Goal: Task Accomplishment & Management: Complete application form

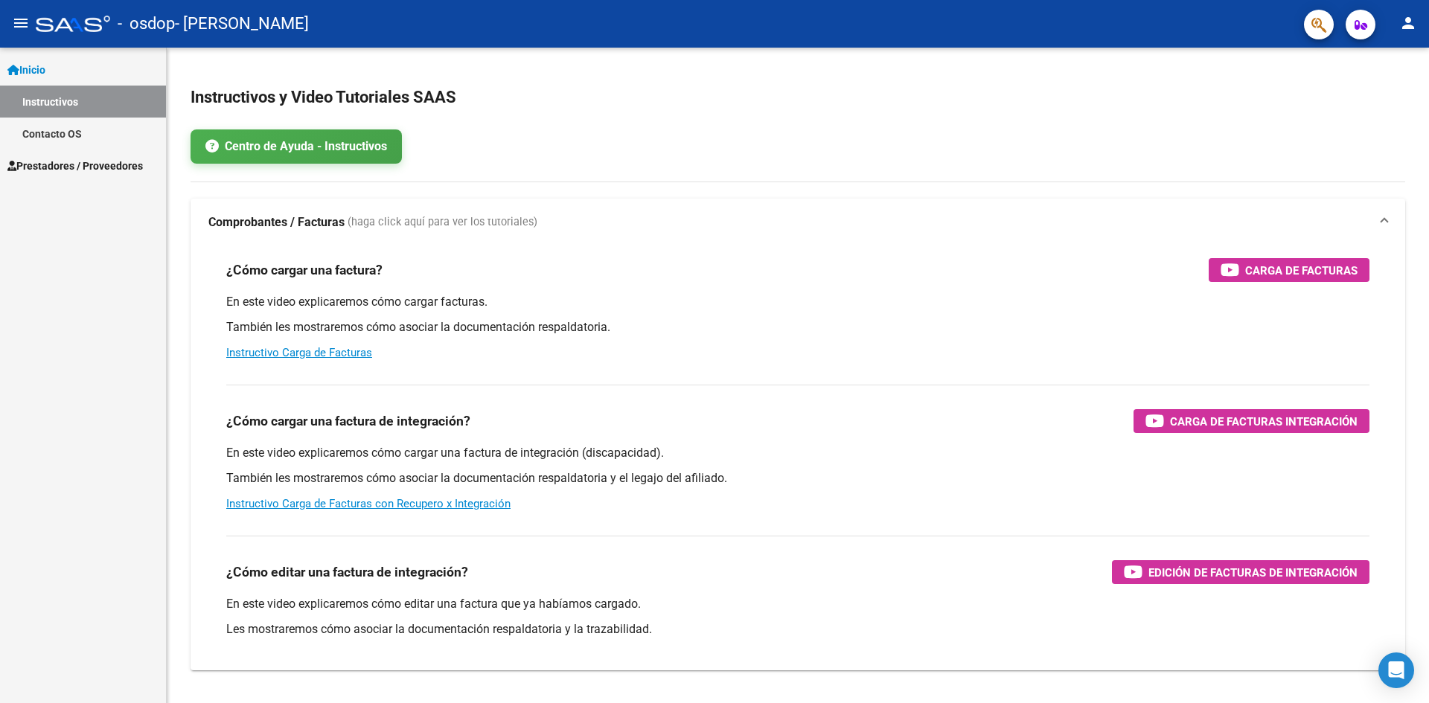
click at [121, 169] on span "Prestadores / Proveedores" at bounding box center [74, 166] width 135 height 16
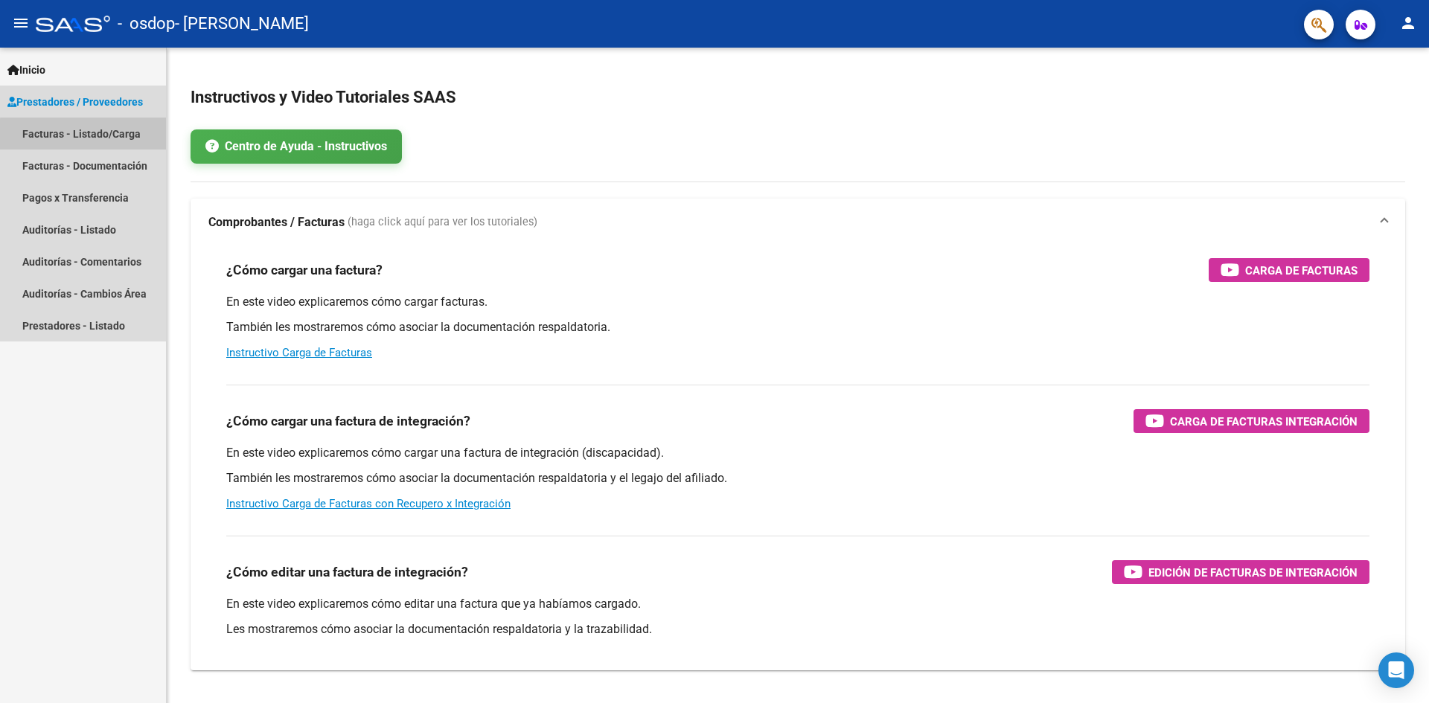
click at [124, 137] on link "Facturas - Listado/Carga" at bounding box center [83, 134] width 166 height 32
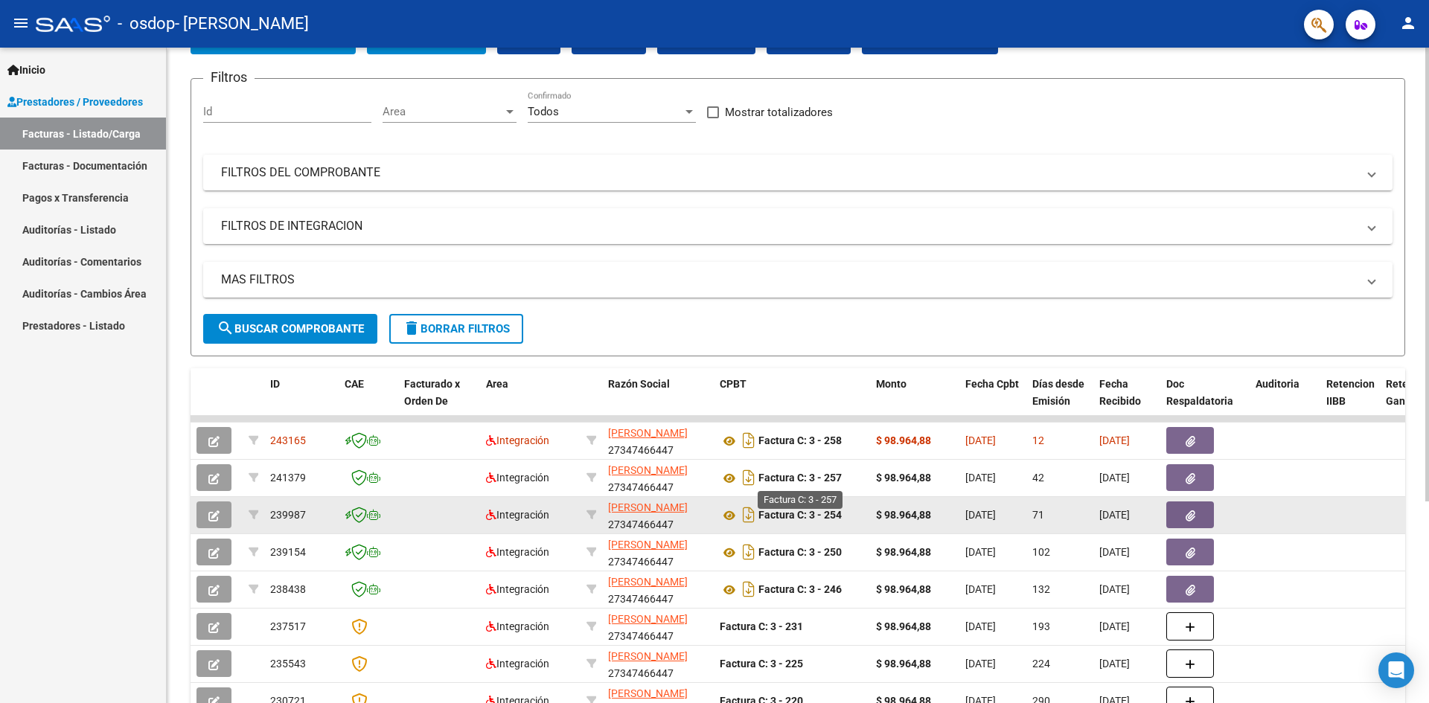
scroll to position [149, 0]
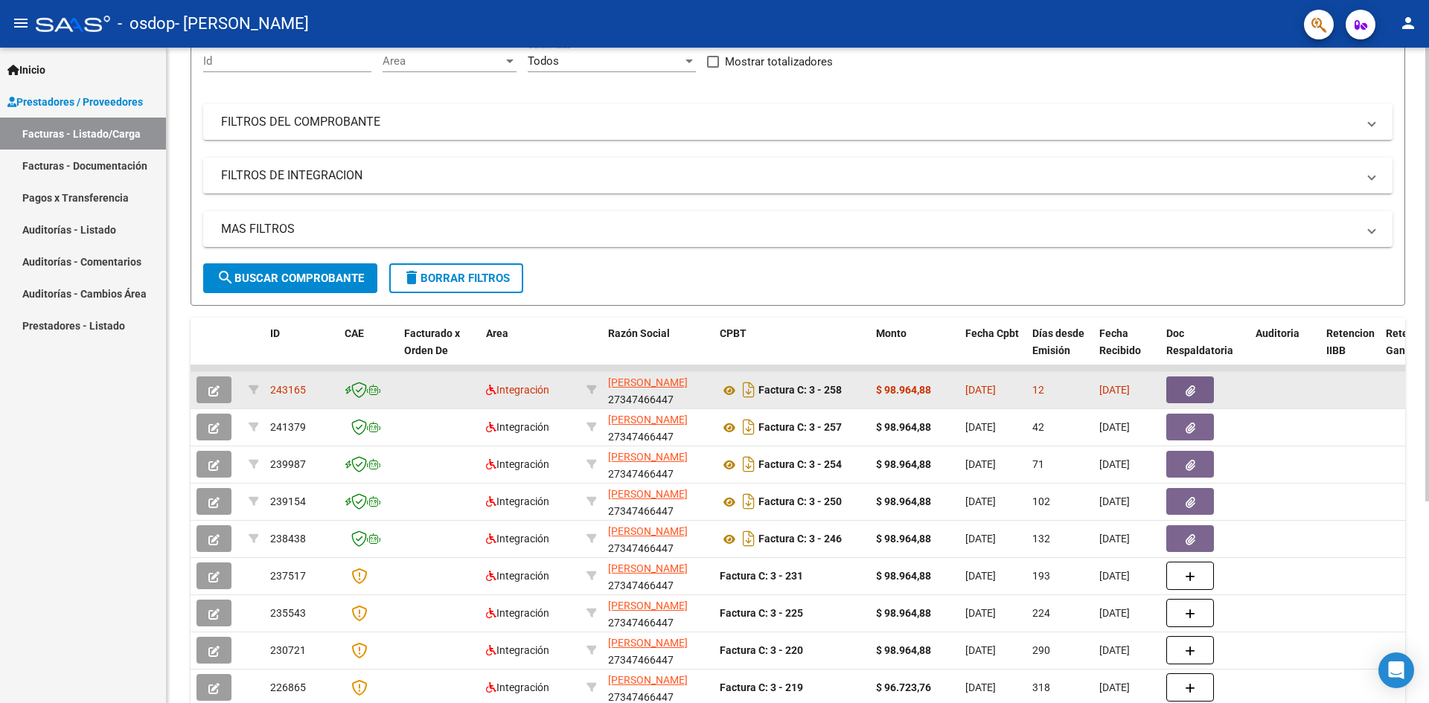
click at [1195, 395] on icon "button" at bounding box center [1191, 391] width 10 height 11
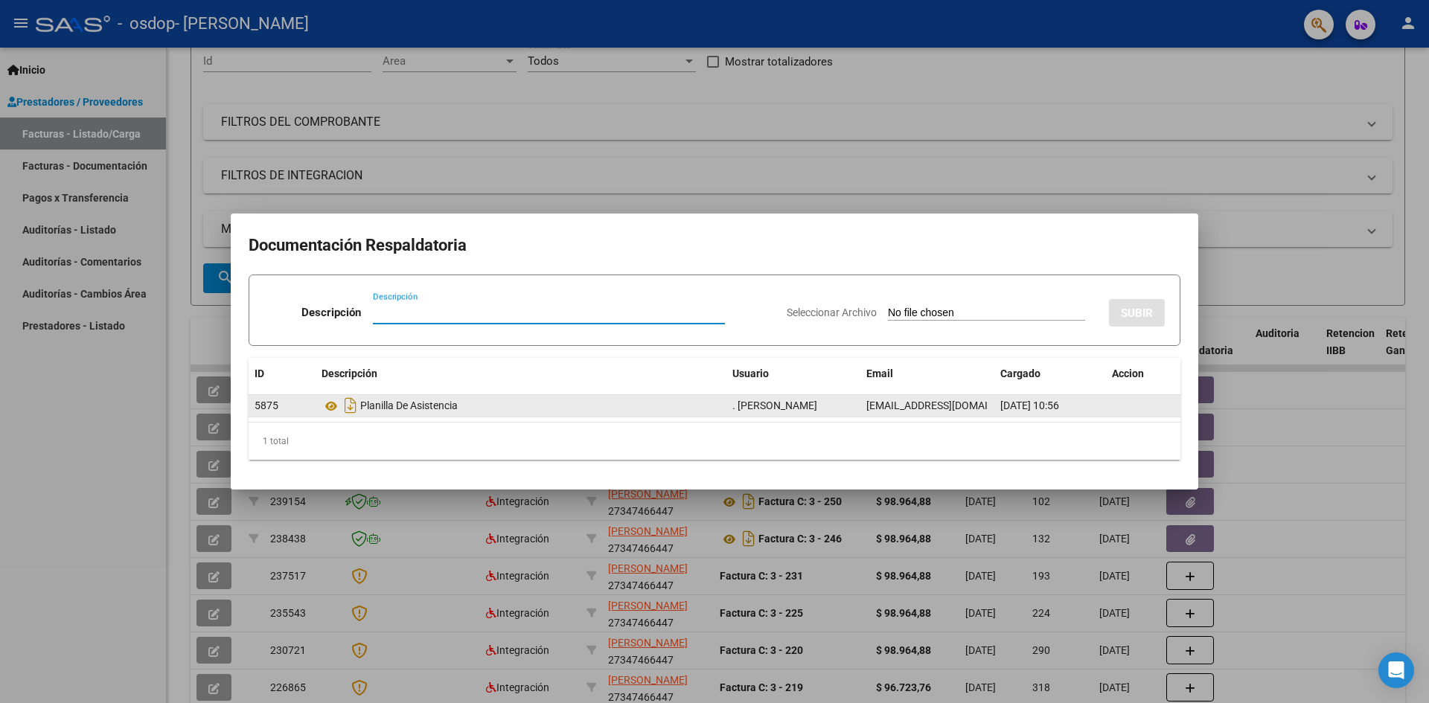
click at [419, 412] on div "Planilla De Asistencia" at bounding box center [521, 406] width 399 height 24
click at [353, 407] on icon "Descargar documento" at bounding box center [350, 406] width 19 height 24
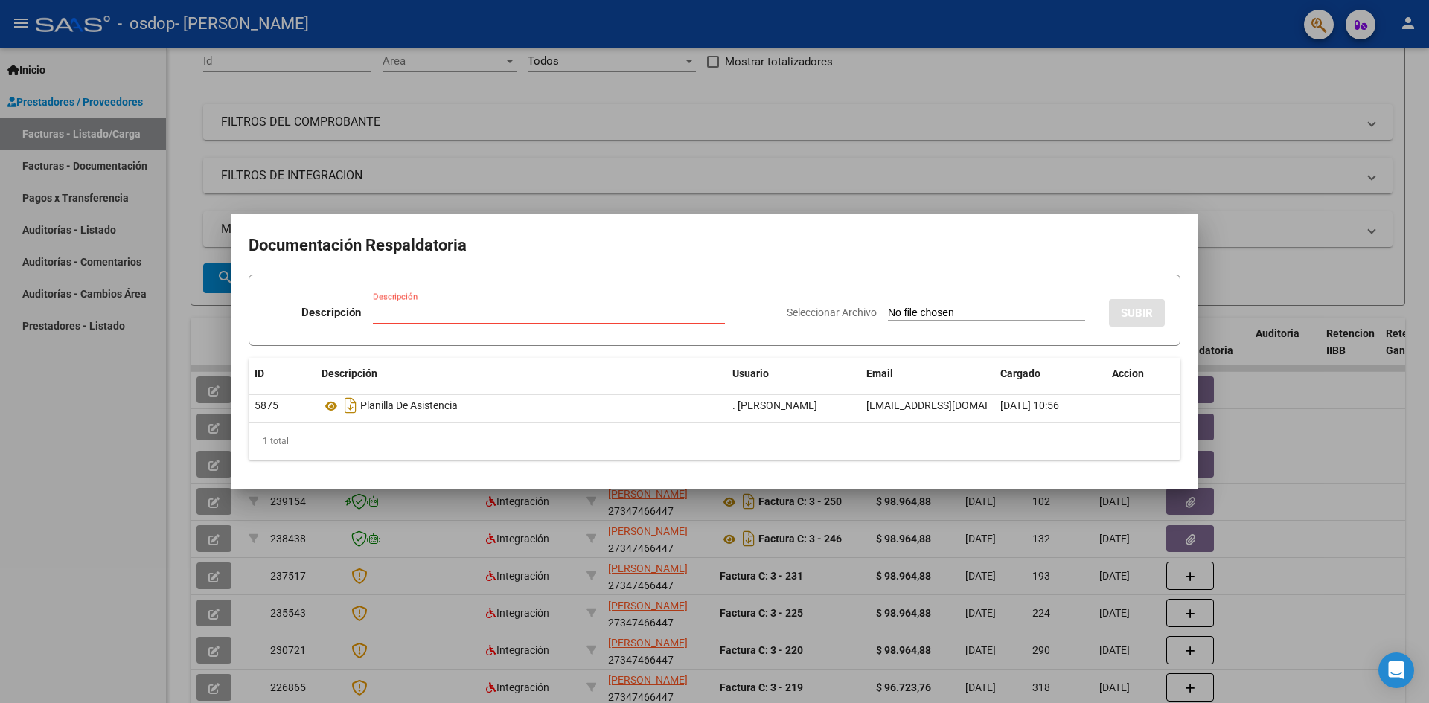
click at [473, 313] on input "Descripción" at bounding box center [549, 312] width 352 height 13
type input "factura"
click at [1047, 326] on div "Seleccionar Archivo SUBIR" at bounding box center [976, 309] width 378 height 45
click at [894, 450] on div "1 total" at bounding box center [715, 441] width 932 height 37
click at [940, 312] on input "Seleccionar Archivo" at bounding box center [986, 314] width 197 height 14
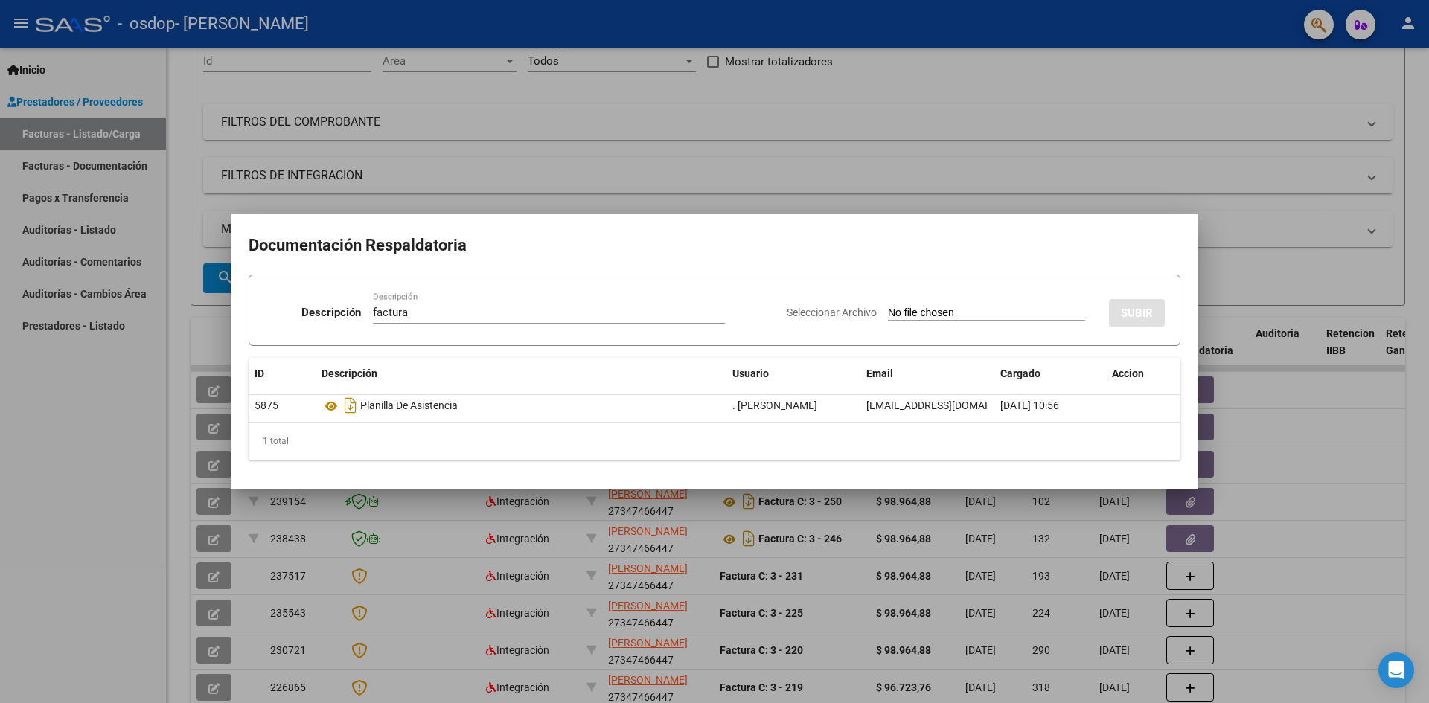
type input "C:\fakepath\Planilla.pdf"
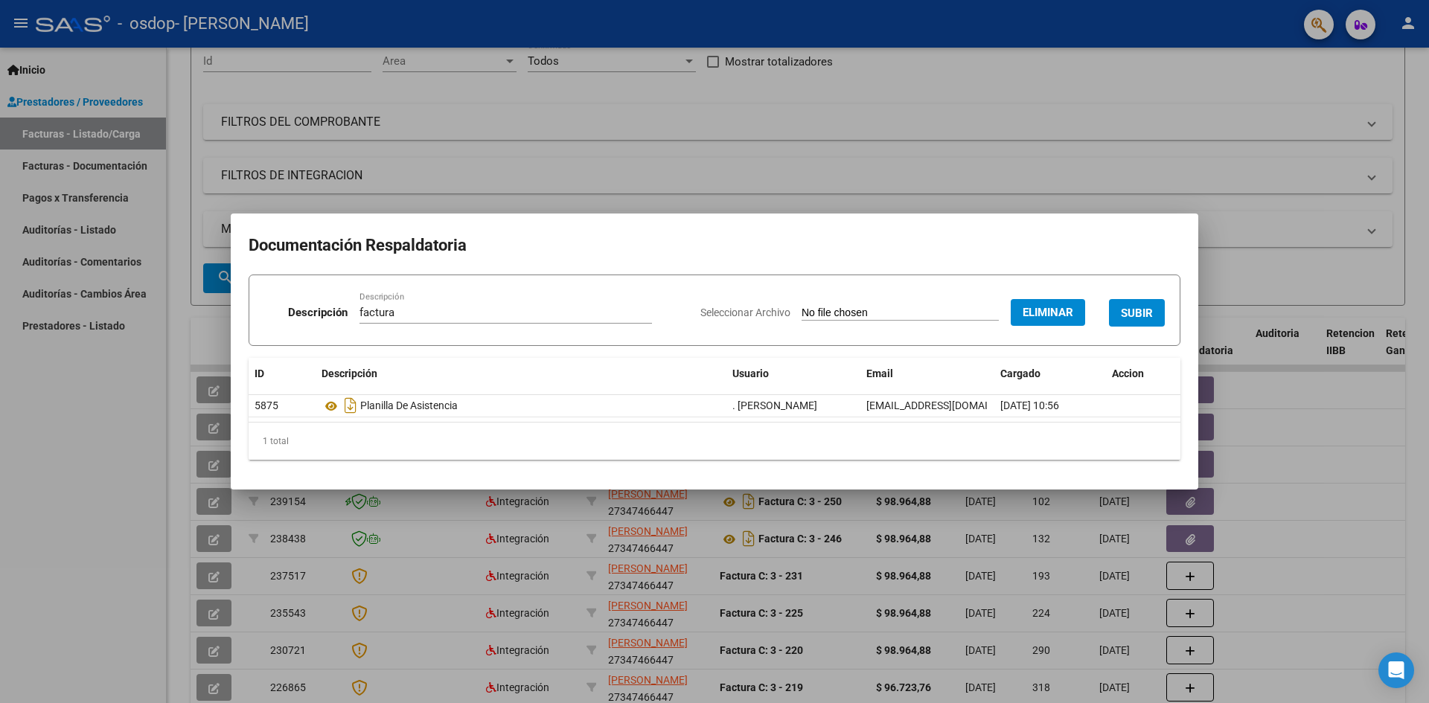
click at [1135, 316] on span "SUBIR" at bounding box center [1137, 313] width 32 height 13
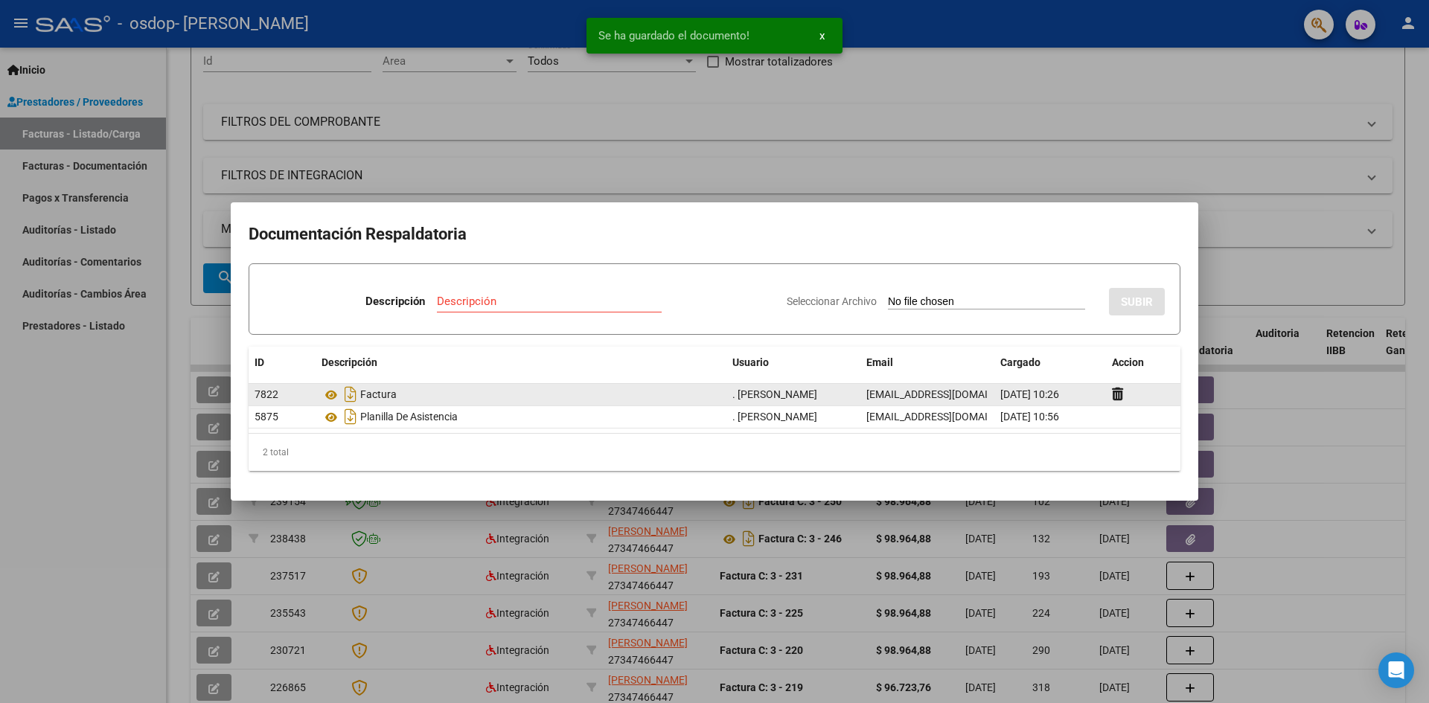
click at [380, 398] on div "Factura" at bounding box center [521, 395] width 399 height 24
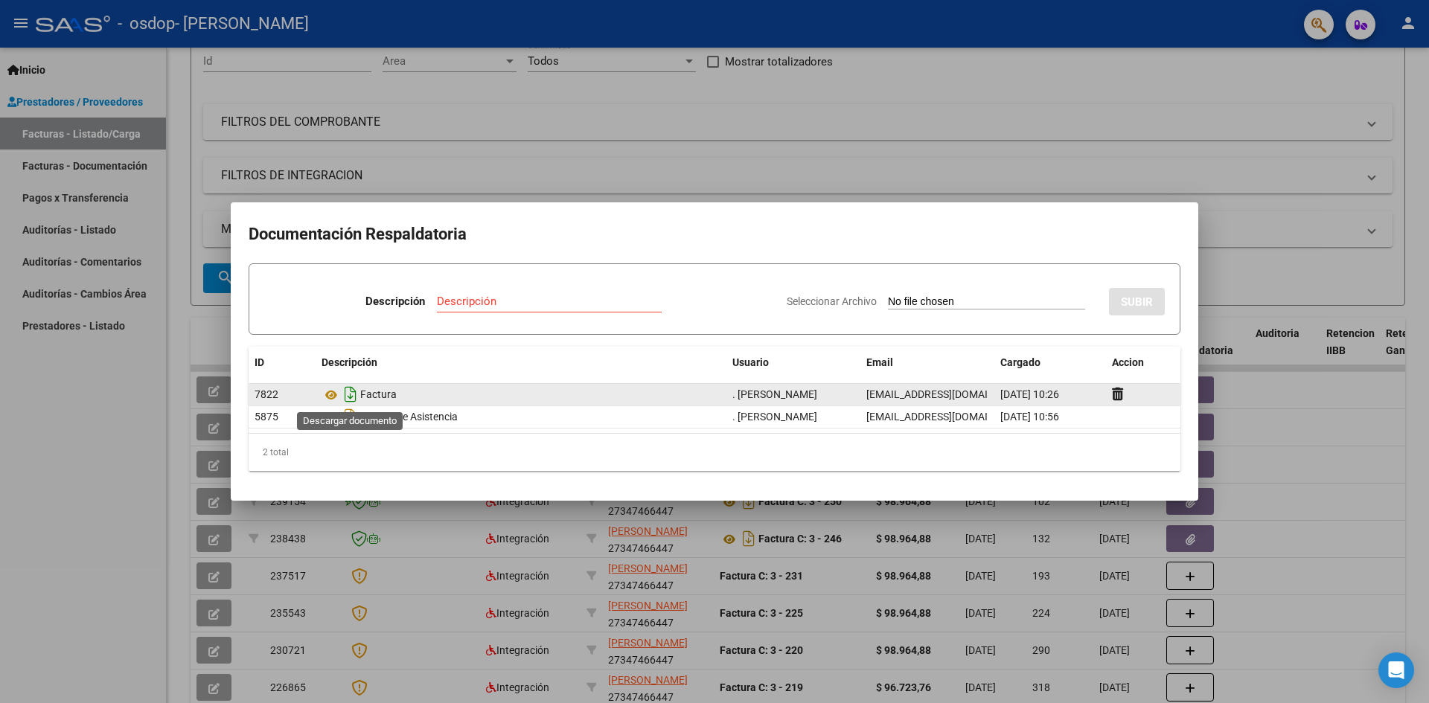
click at [351, 400] on icon "Descargar documento" at bounding box center [350, 395] width 19 height 24
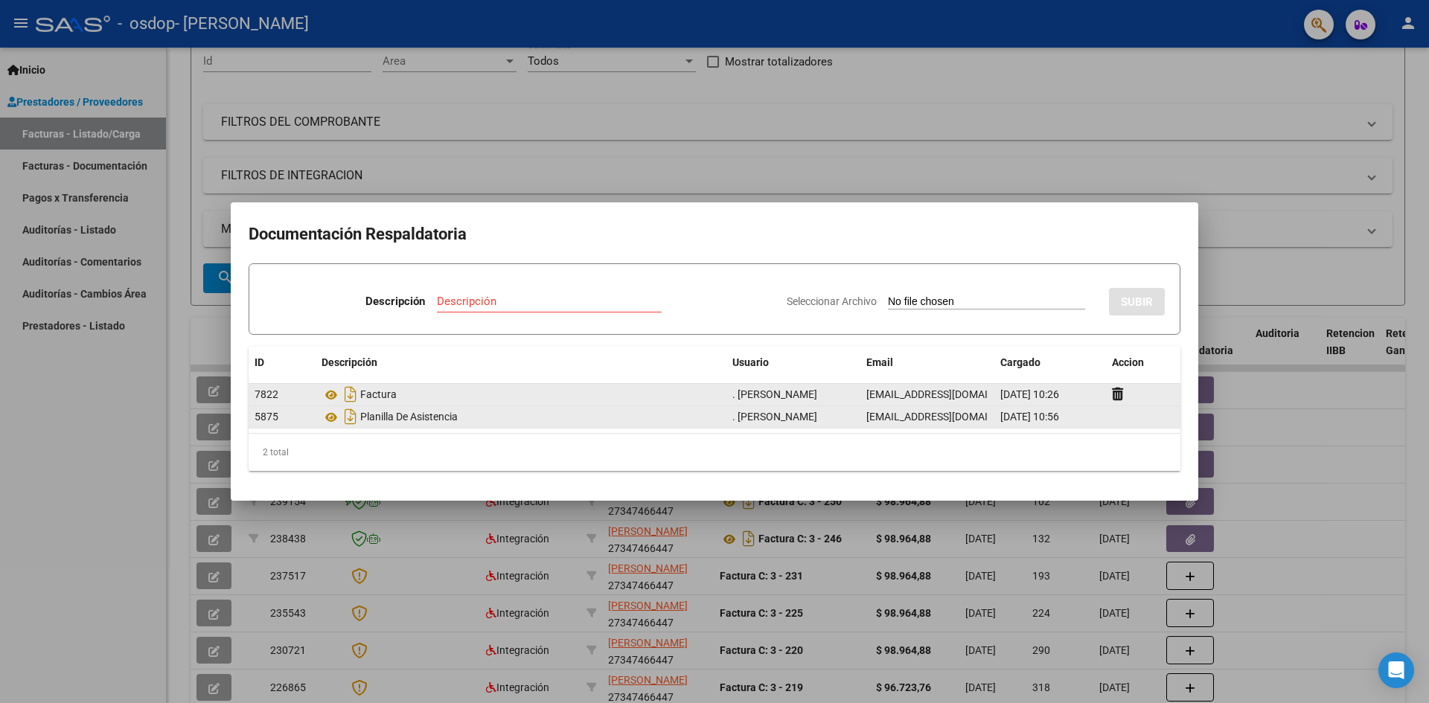
click at [1122, 417] on datatable-body-cell at bounding box center [1143, 417] width 74 height 22
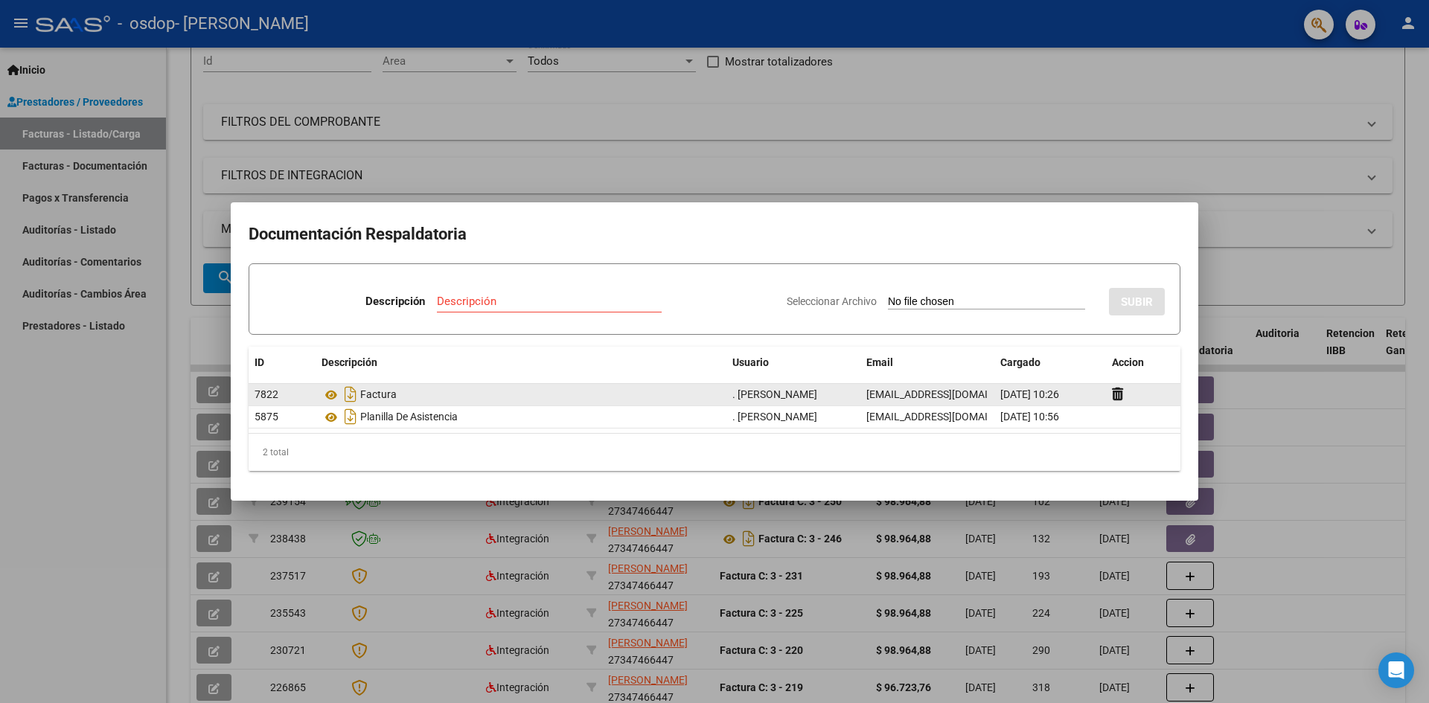
click at [587, 392] on div "Factura" at bounding box center [521, 395] width 399 height 24
click at [1116, 392] on icon at bounding box center [1117, 394] width 11 height 14
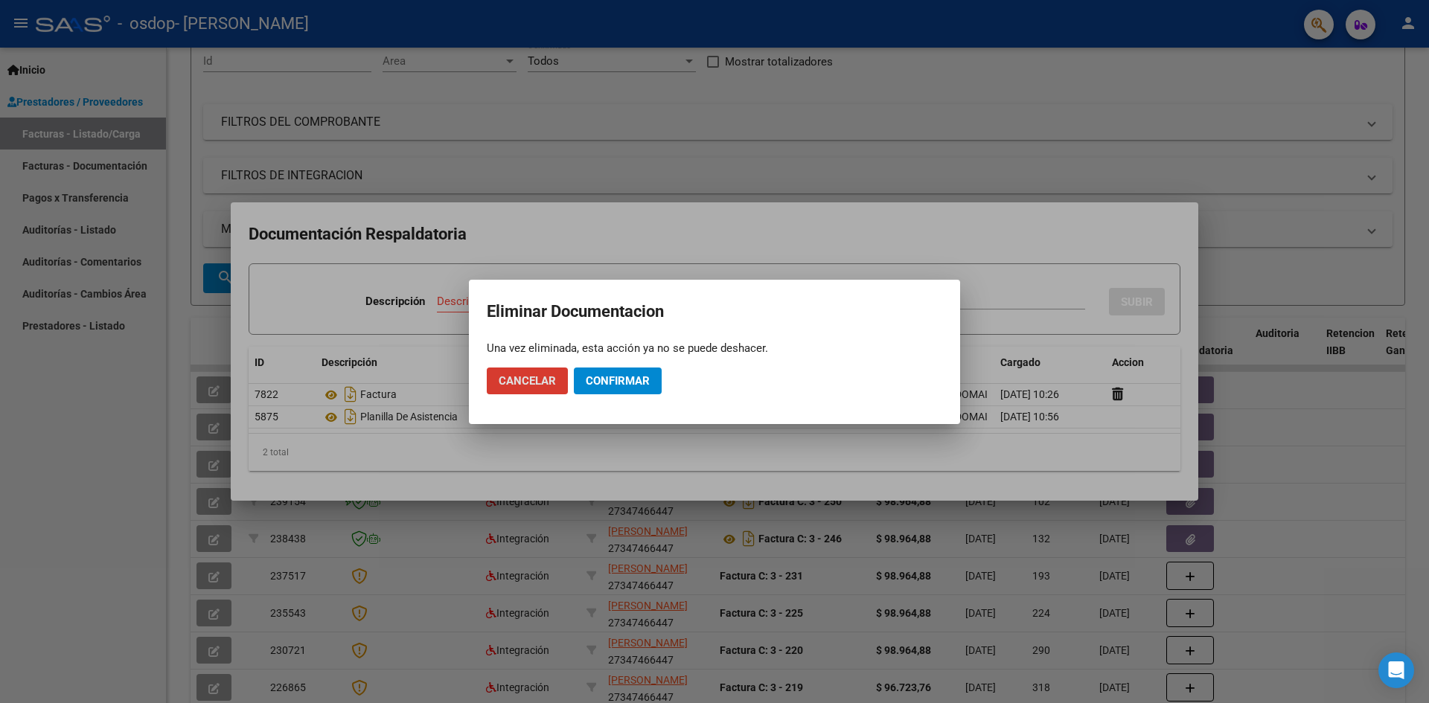
click at [627, 375] on span "Confirmar" at bounding box center [618, 380] width 64 height 13
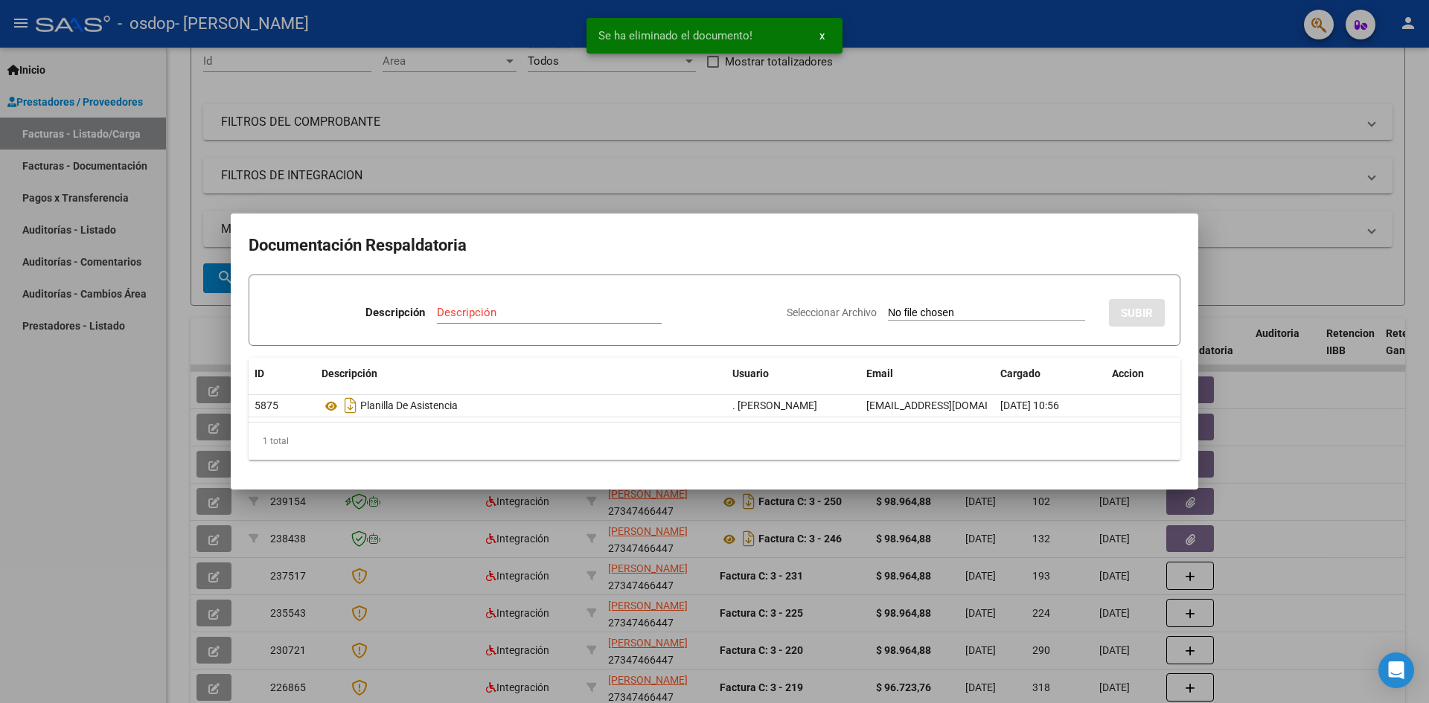
click at [1007, 304] on div "Seleccionar Archivo SUBIR" at bounding box center [976, 309] width 378 height 45
click at [823, 315] on span "Seleccionar Archivo" at bounding box center [832, 313] width 90 height 12
click at [888, 315] on input "Seleccionar Archivo" at bounding box center [986, 314] width 197 height 14
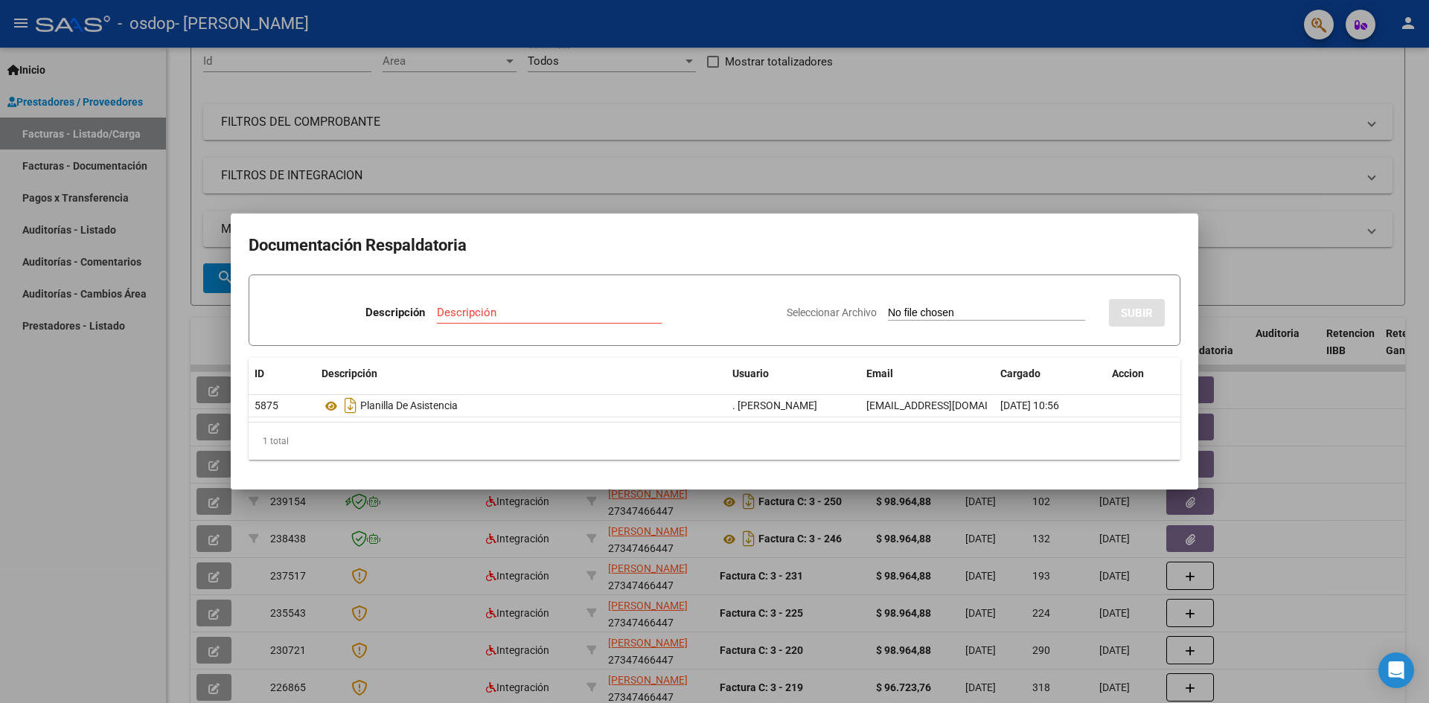
type input "C:\fakepath\Planilla.pdf"
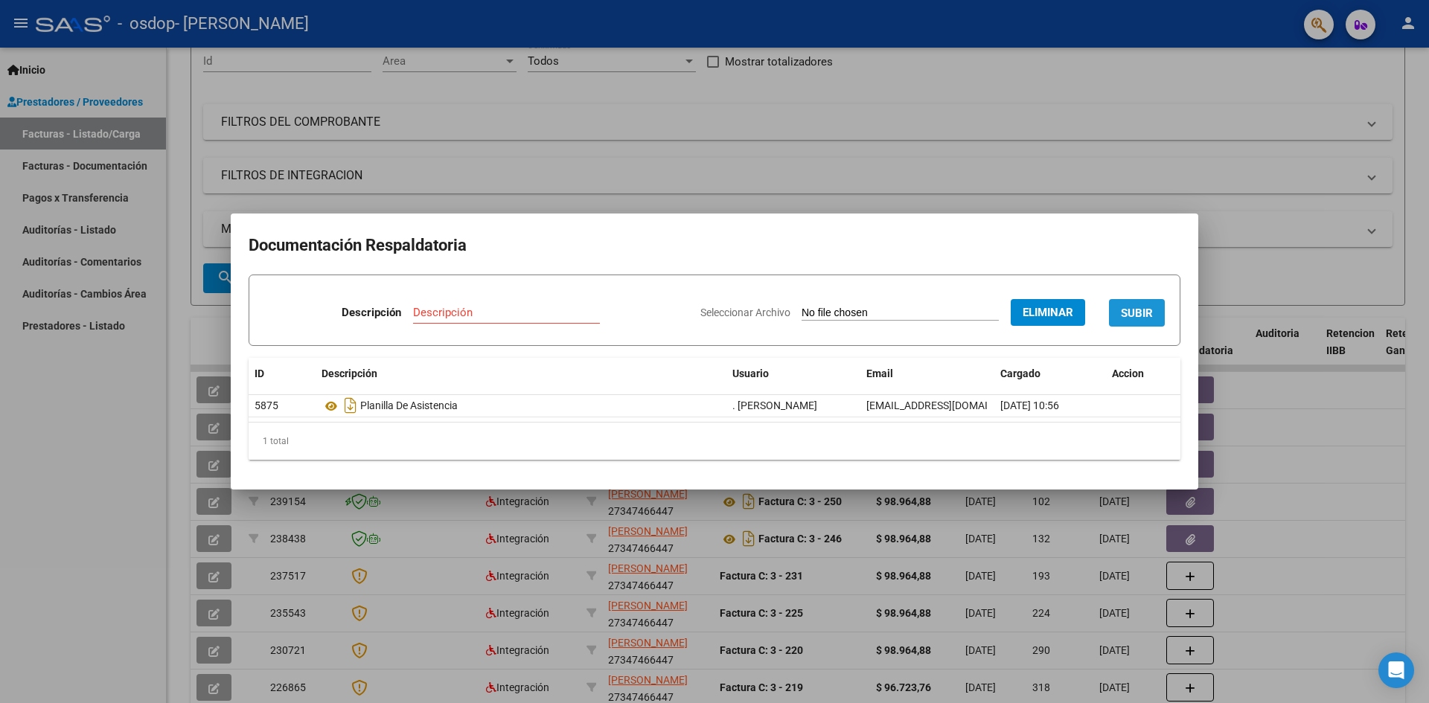
click at [1143, 317] on span "SUBIR" at bounding box center [1137, 313] width 32 height 13
click at [390, 309] on input "Descripción" at bounding box center [442, 312] width 187 height 13
type input "planilla"
click at [1137, 317] on span "SUBIR" at bounding box center [1137, 313] width 32 height 13
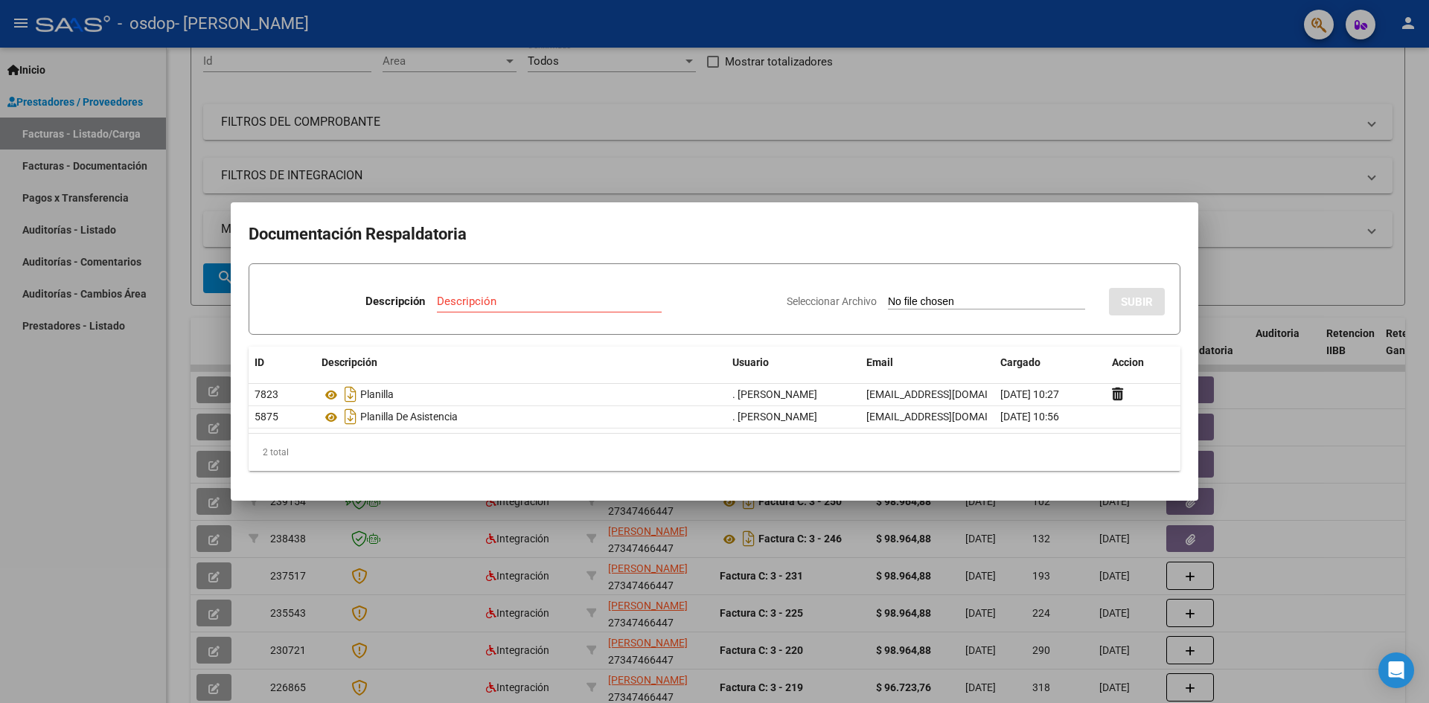
click at [539, 308] on div "Descripción" at bounding box center [549, 301] width 225 height 22
click at [437, 309] on div "Descripción" at bounding box center [549, 301] width 225 height 22
click at [437, 307] on input "Descripción" at bounding box center [549, 301] width 225 height 13
click at [394, 304] on p "Descripción" at bounding box center [395, 301] width 60 height 17
click at [888, 296] on input "Seleccionar Archivo" at bounding box center [986, 303] width 197 height 14
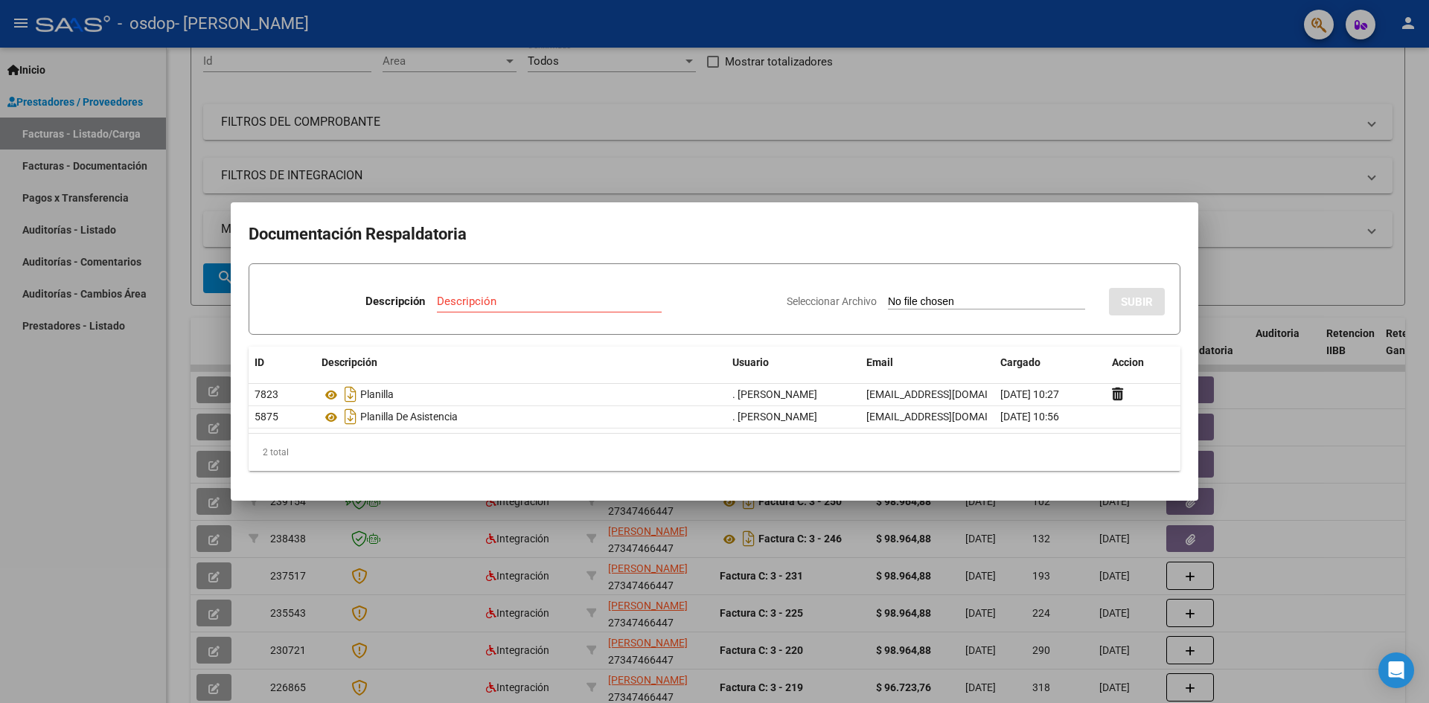
type input "C:\fakepath\27347466447_011_00003_00000258.pdf"
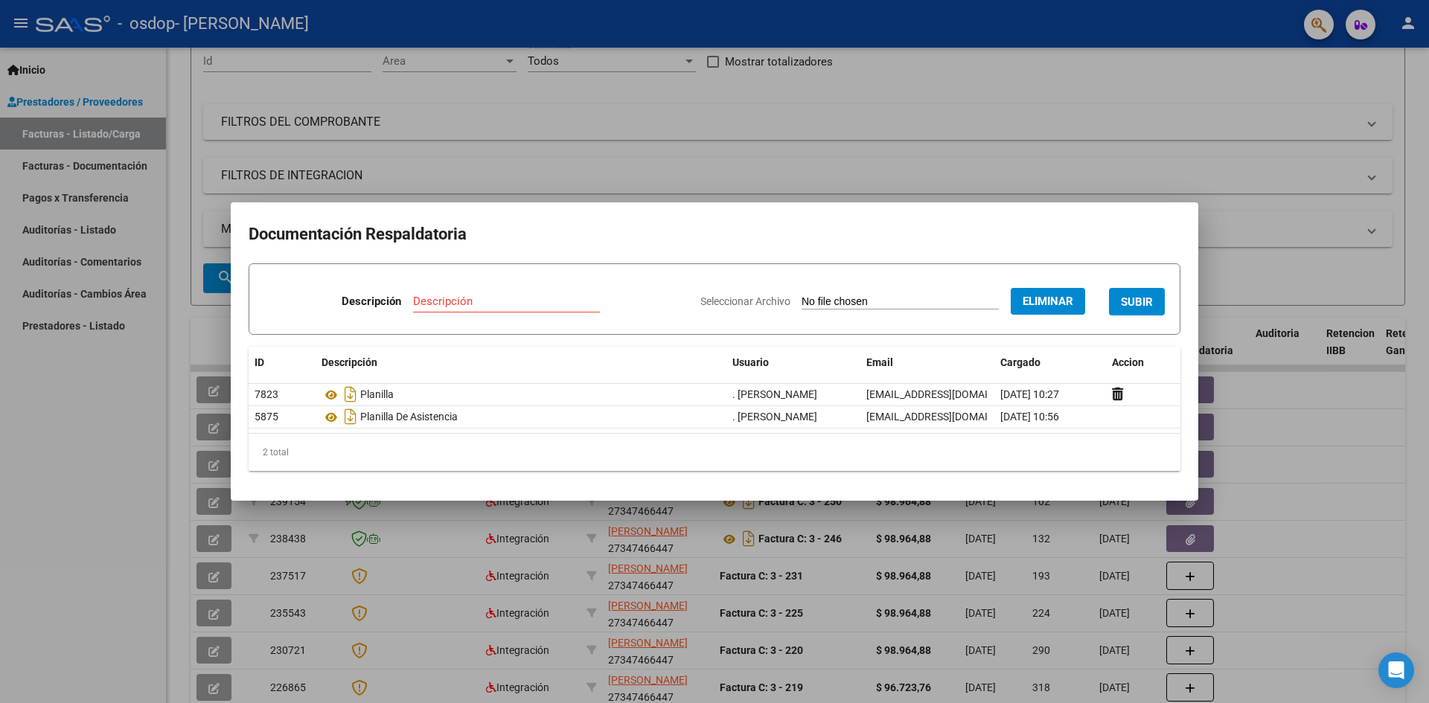
click at [1142, 303] on span "SUBIR" at bounding box center [1137, 302] width 32 height 13
click at [442, 302] on input "Descripción" at bounding box center [442, 301] width 187 height 13
type input "Factura"
click at [1150, 296] on span "SUBIR" at bounding box center [1137, 302] width 32 height 13
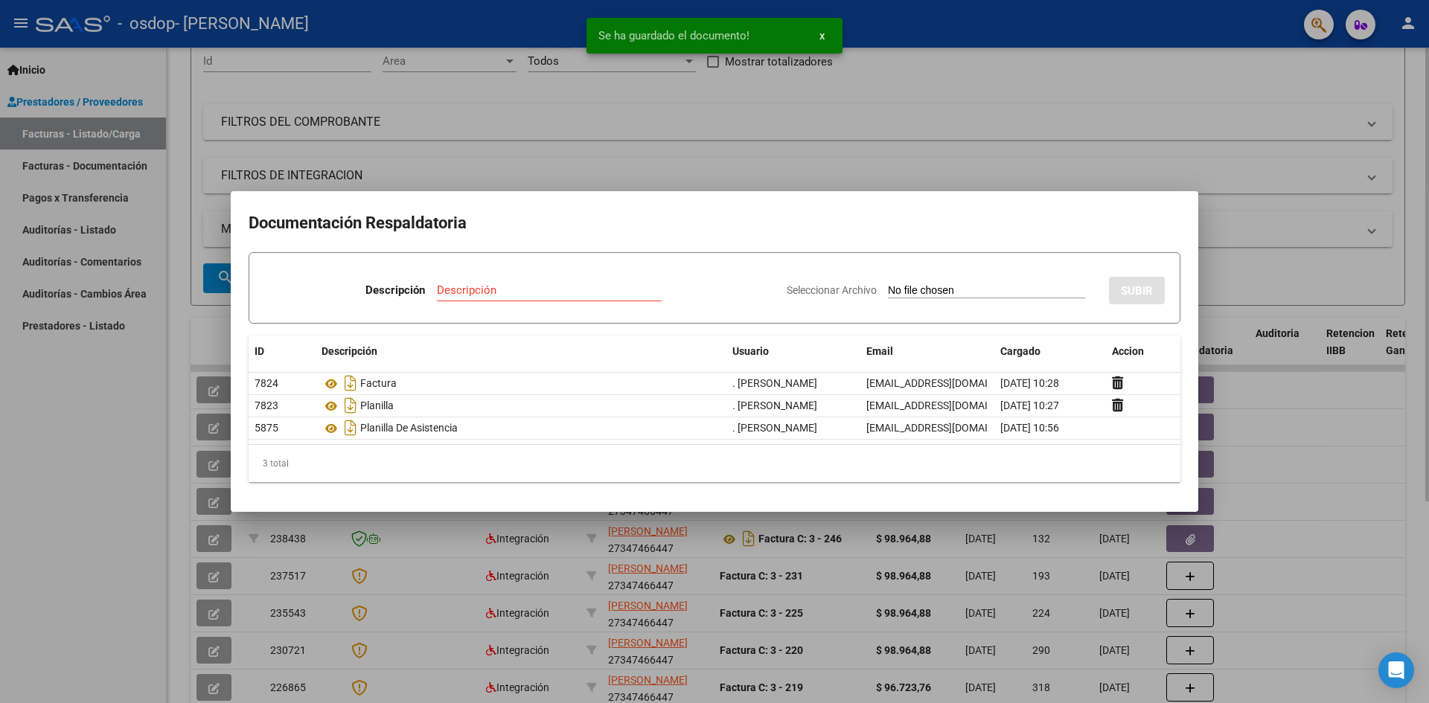
click at [1029, 168] on div at bounding box center [714, 351] width 1429 height 703
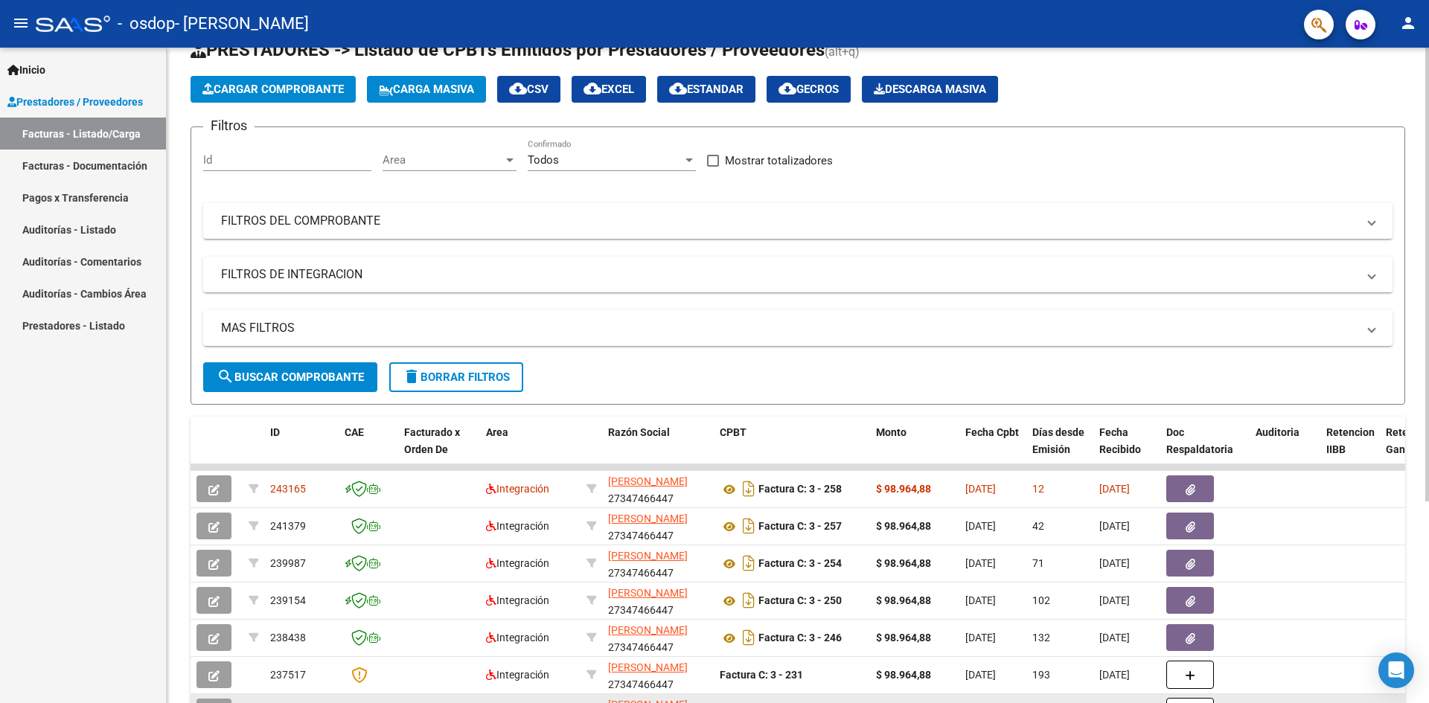
scroll to position [0, 0]
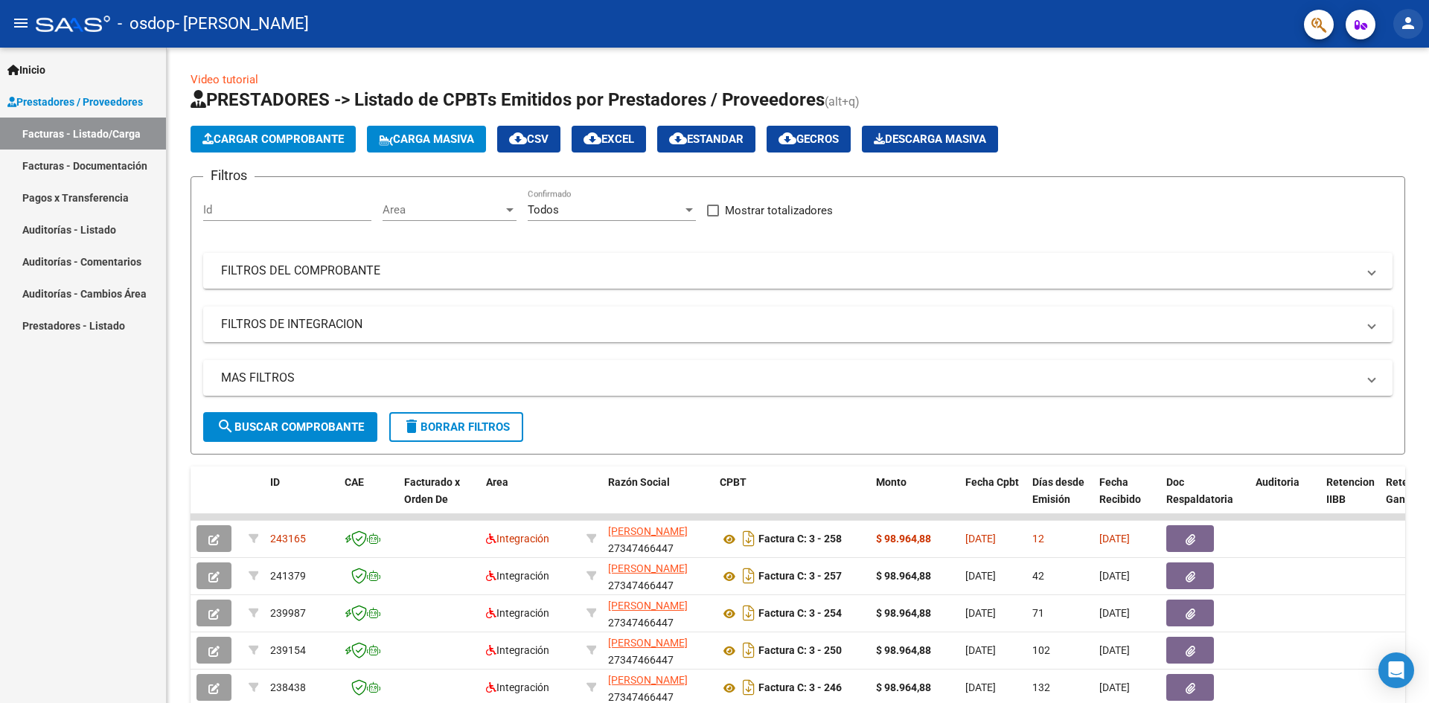
click at [1412, 21] on mat-icon "person" at bounding box center [1408, 23] width 18 height 18
click at [1381, 94] on button "exit_to_app Salir" at bounding box center [1377, 98] width 91 height 36
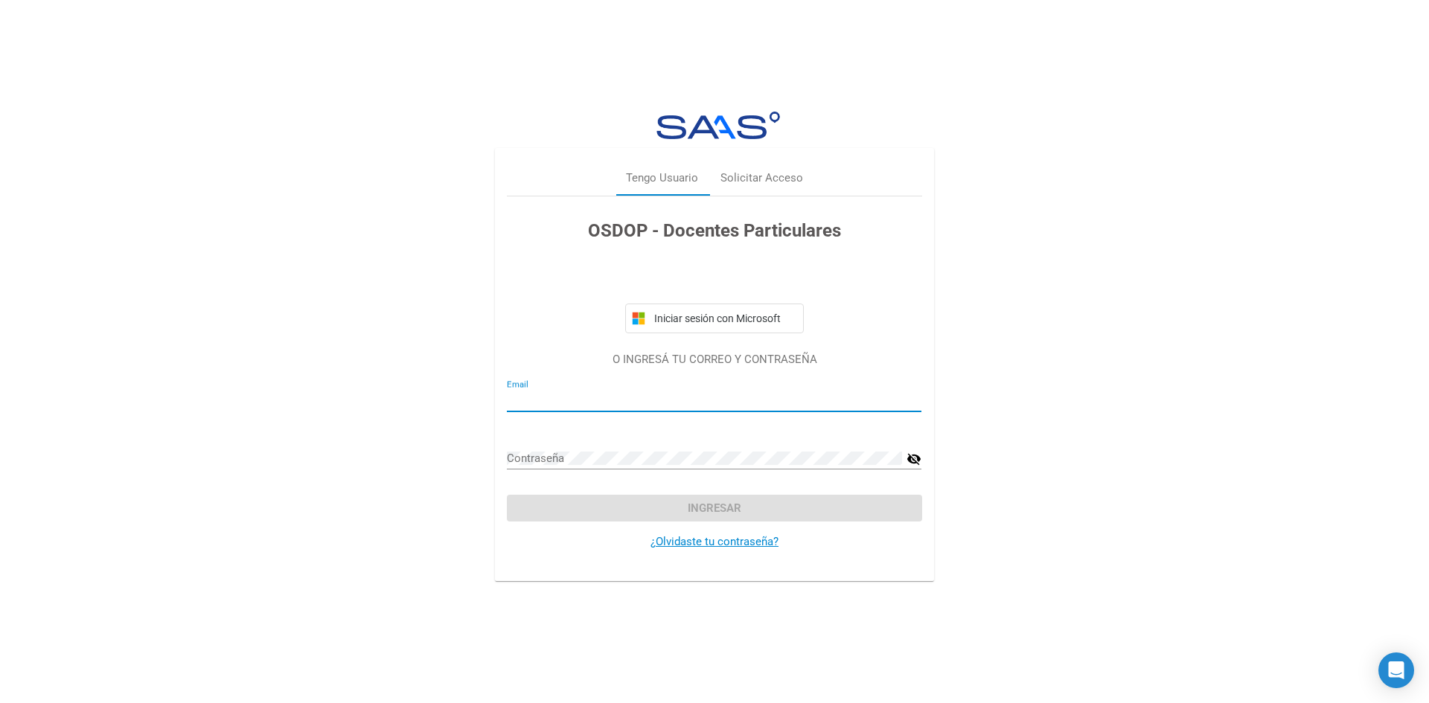
type input "[EMAIL_ADDRESS][DOMAIN_NAME]"
